Goal: Task Accomplishment & Management: Manage account settings

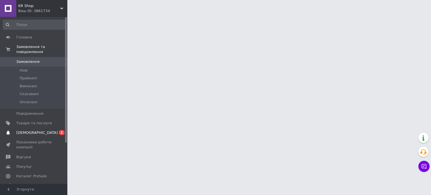
drag, startPoint x: 38, startPoint y: 129, endPoint x: 61, endPoint y: 122, distance: 24.1
click at [38, 130] on span "[DEMOGRAPHIC_DATA]" at bounding box center [34, 132] width 36 height 5
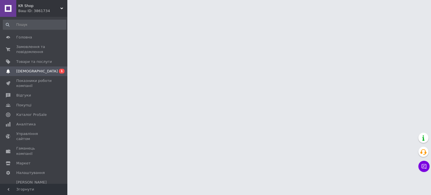
drag, startPoint x: 201, startPoint y: 76, endPoint x: 306, endPoint y: 42, distance: 110.6
click at [258, 14] on html "KR Shop Ваш ID: 3861734 Сайт KR Shop Кабінет покупця Перевірити стан системи Ст…" at bounding box center [215, 7] width 431 height 14
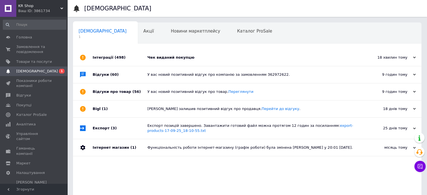
click at [169, 64] on div "Чек виданий покупцю" at bounding box center [253, 57] width 212 height 17
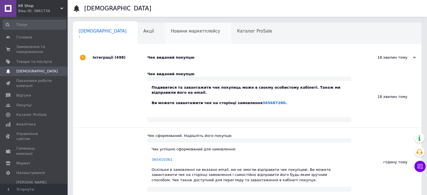
click at [175, 31] on span "Новини маркетплейсу" at bounding box center [195, 31] width 49 height 5
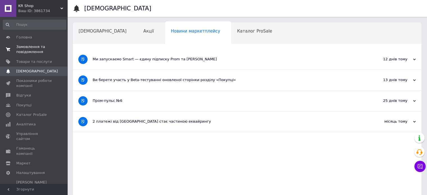
click at [29, 47] on span "Замовлення та повідомлення" at bounding box center [34, 49] width 36 height 10
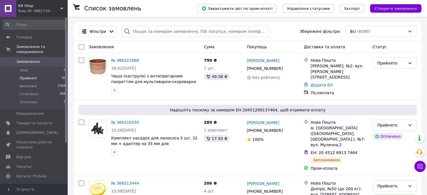
click at [33, 76] on span "Прийняті" at bounding box center [28, 78] width 17 height 5
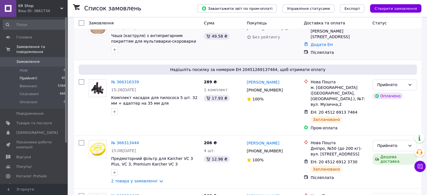
scroll to position [84, 0]
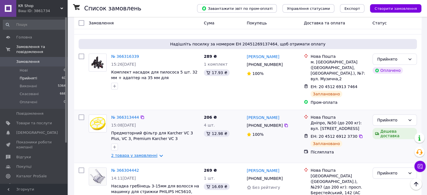
click at [156, 153] on link "2 товара у замовленні" at bounding box center [134, 155] width 46 height 4
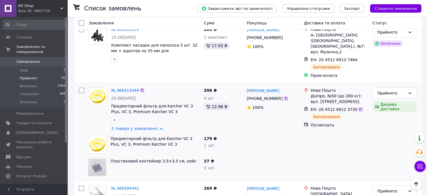
scroll to position [112, 0]
